Goal: Information Seeking & Learning: Find specific fact

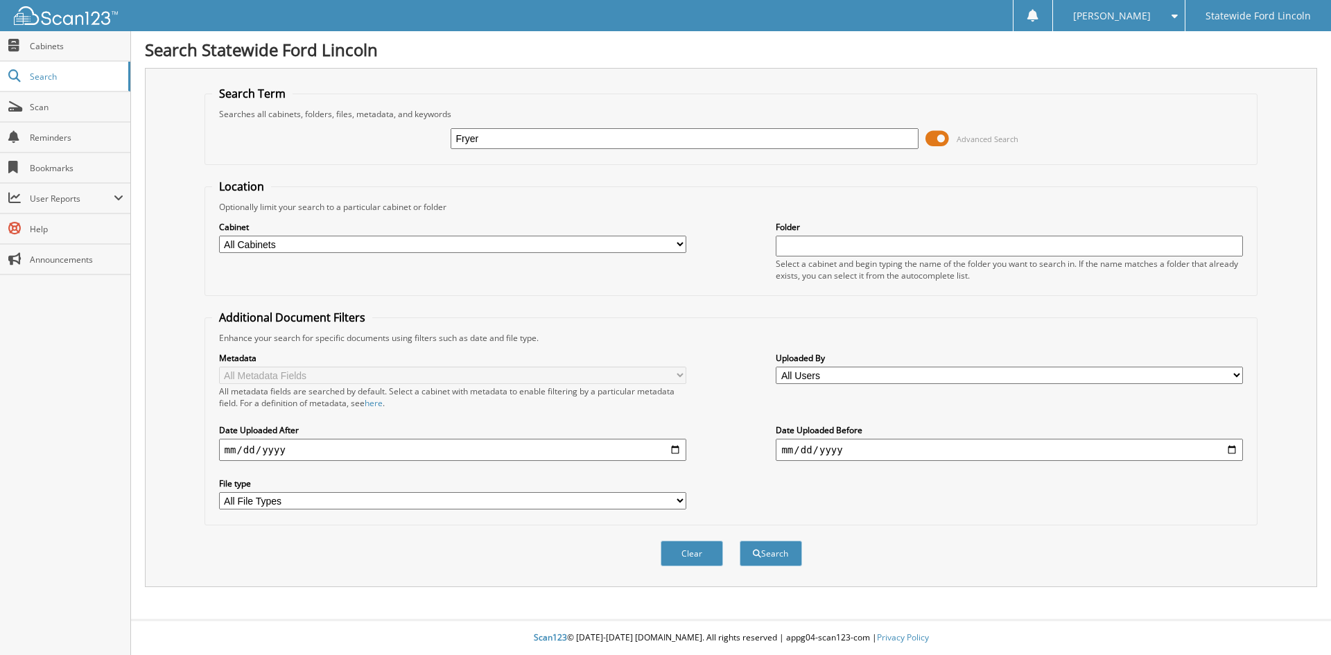
type input "Fryer"
click at [739, 541] on button "Search" at bounding box center [770, 554] width 62 height 26
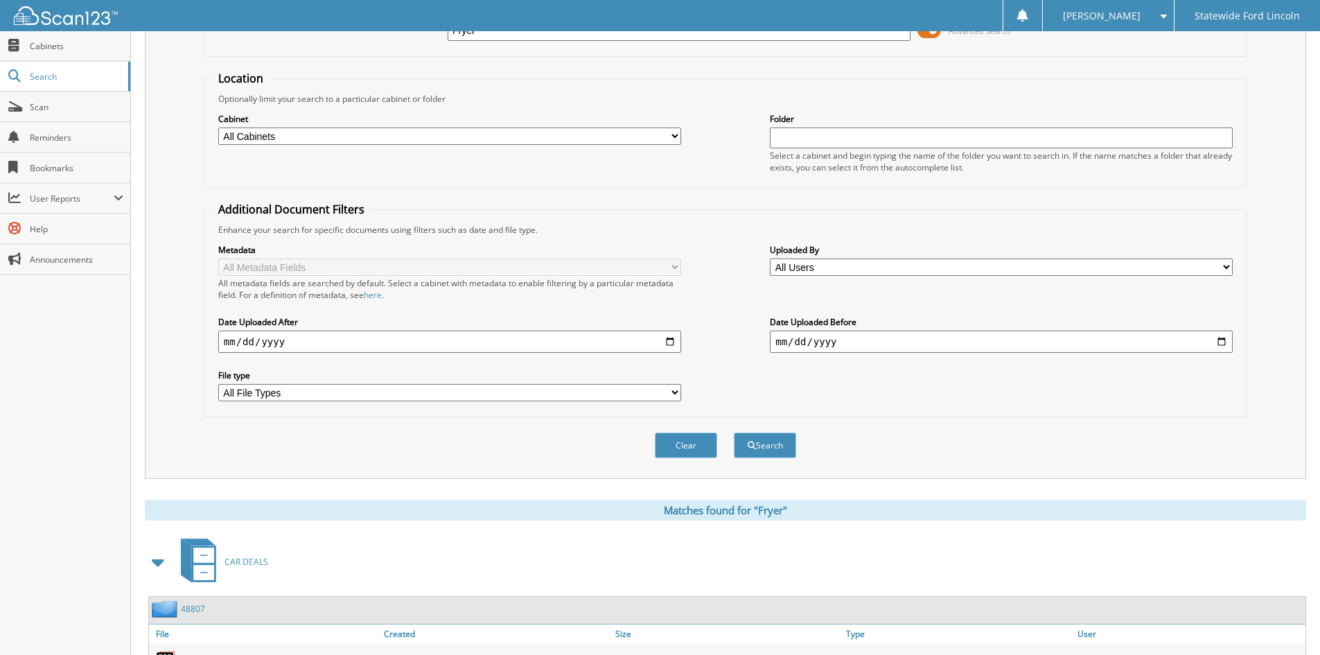
scroll to position [197, 0]
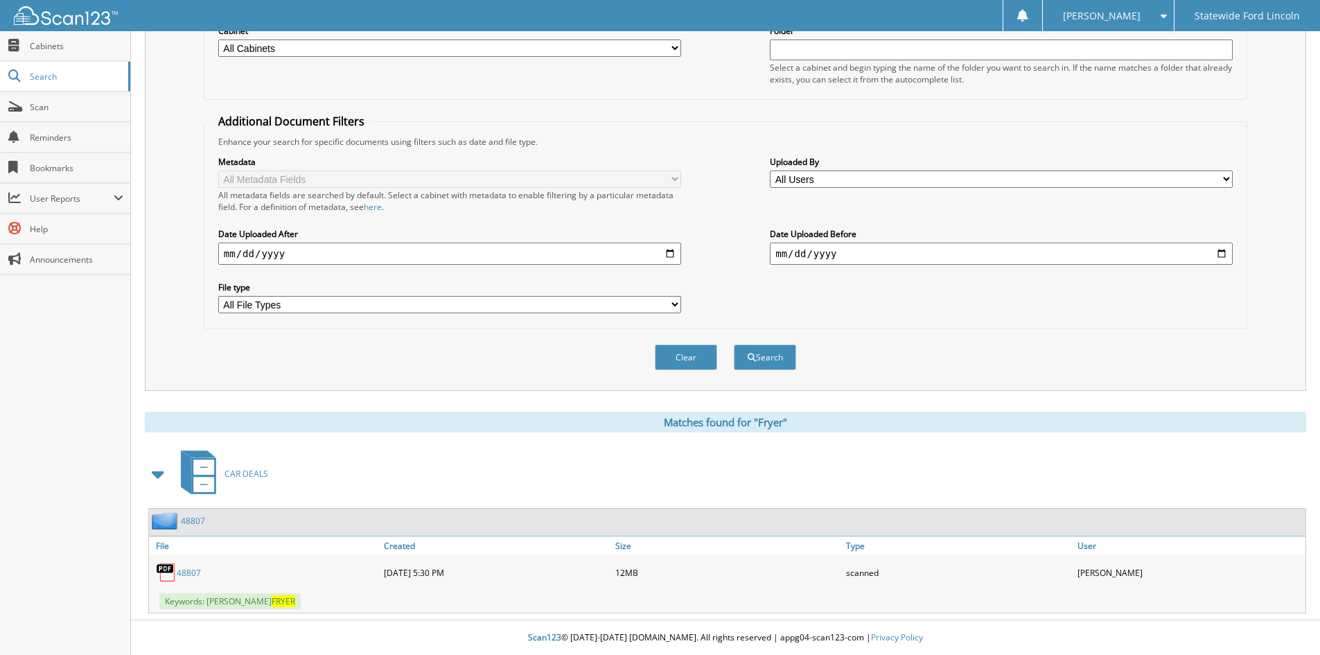
drag, startPoint x: 230, startPoint y: 602, endPoint x: 206, endPoint y: 586, distance: 28.6
click at [230, 600] on span "Keywords: CHAD FRYER" at bounding box center [229, 601] width 141 height 16
click at [193, 578] on link "48807" at bounding box center [189, 573] width 24 height 12
